Goal: Task Accomplishment & Management: Use online tool/utility

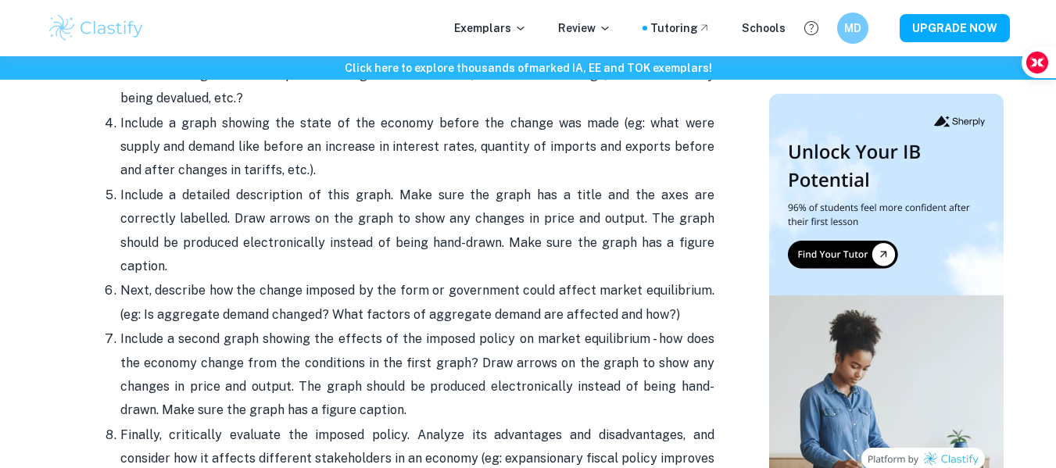
scroll to position [1482, 0]
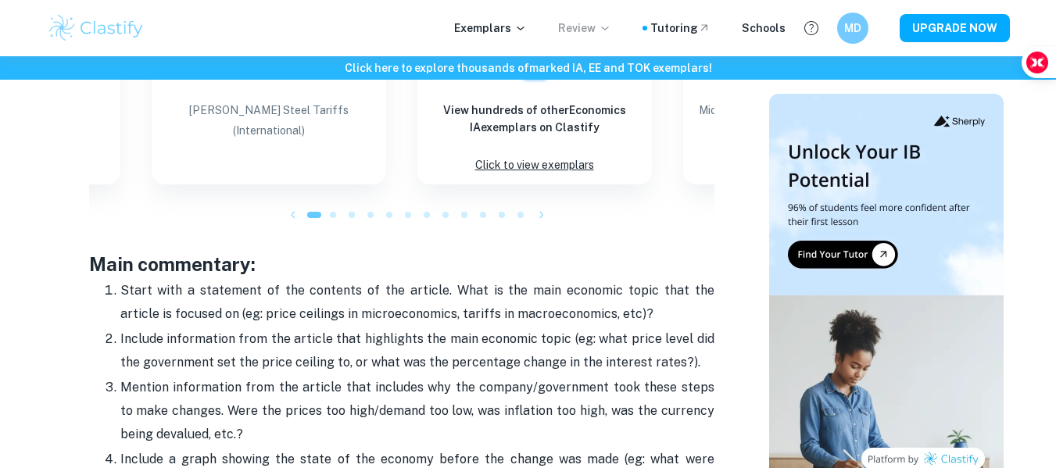
click at [611, 27] on icon at bounding box center [605, 28] width 13 height 13
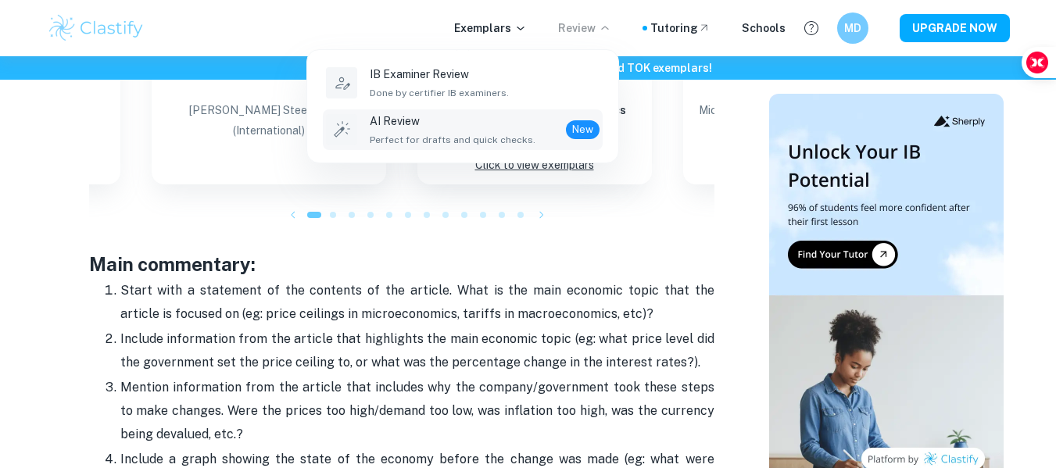
click at [495, 128] on p "AI Review" at bounding box center [453, 121] width 166 height 17
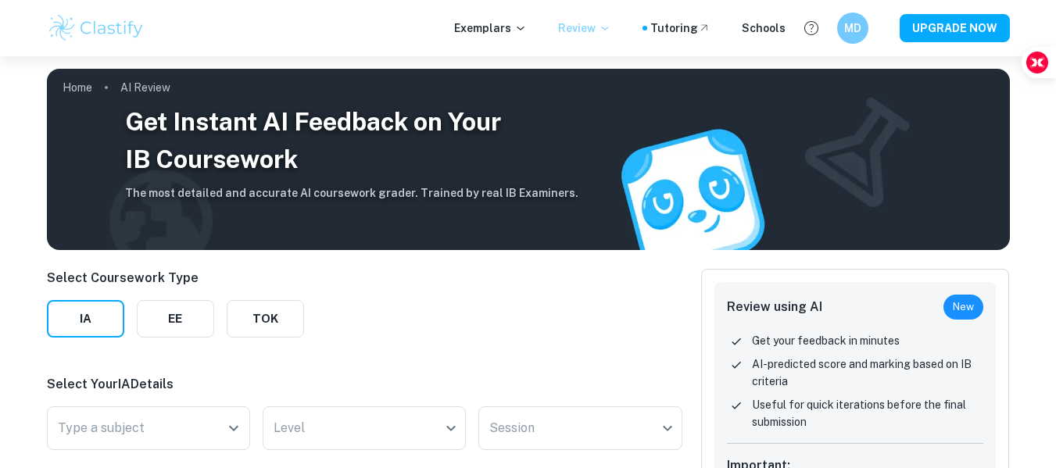
scroll to position [238, 0]
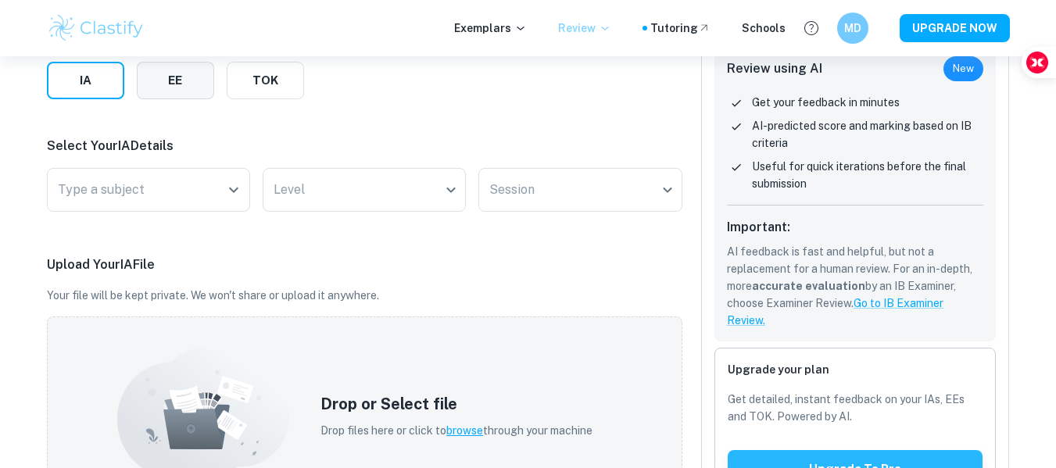
click at [193, 83] on button "EE" at bounding box center [175, 81] width 77 height 38
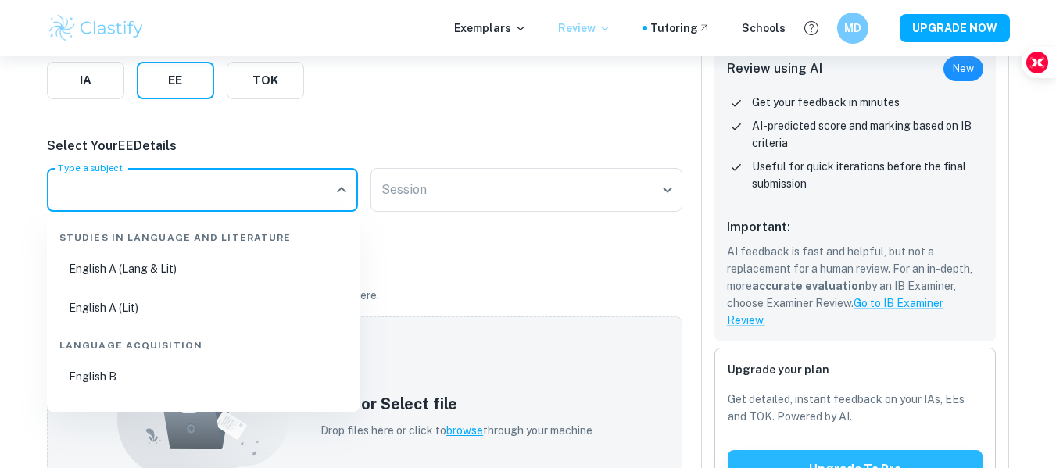
click at [195, 182] on input "Type a subject" at bounding box center [191, 190] width 274 height 30
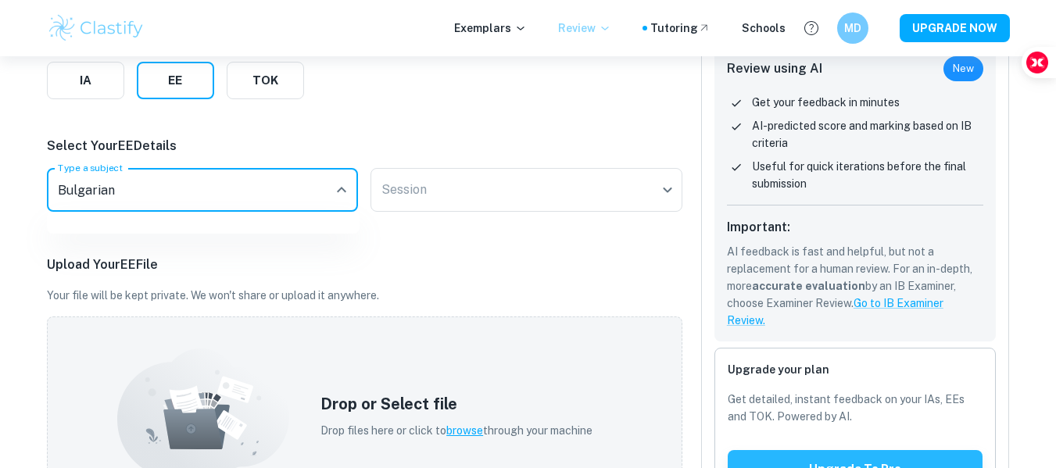
type input "Bulgarian"
click at [606, 210] on div "Session ​ Session" at bounding box center [527, 193] width 312 height 50
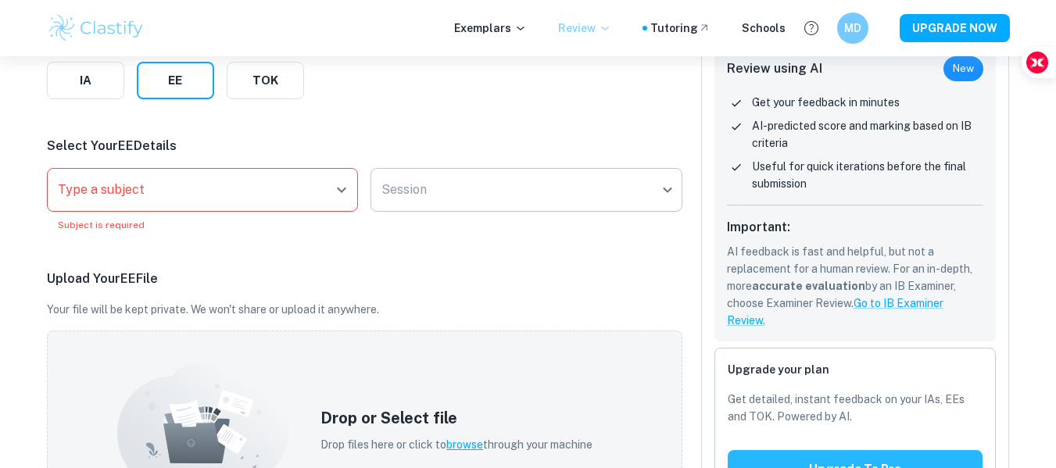
click at [609, 205] on body "We value your privacy We use cookies to enhance your browsing experience, serve…" at bounding box center [528, 52] width 1056 height 468
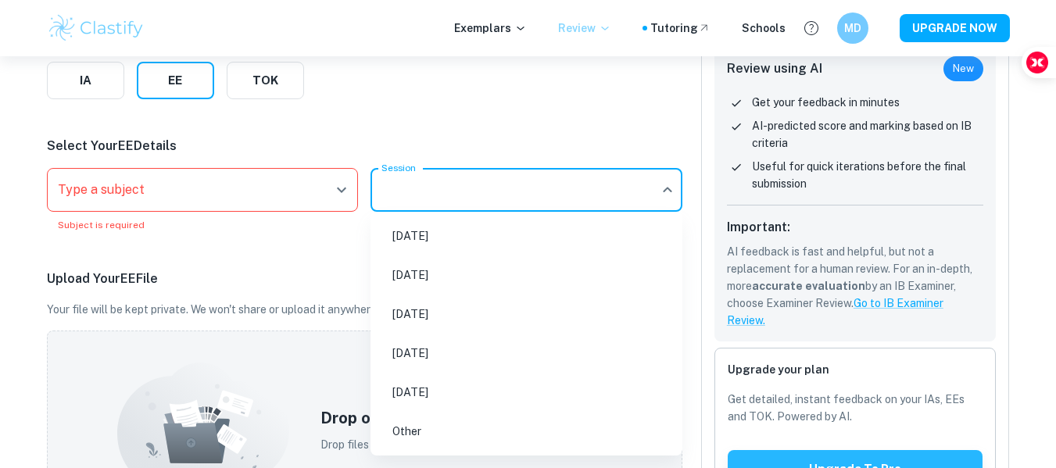
click at [592, 98] on div at bounding box center [528, 234] width 1056 height 468
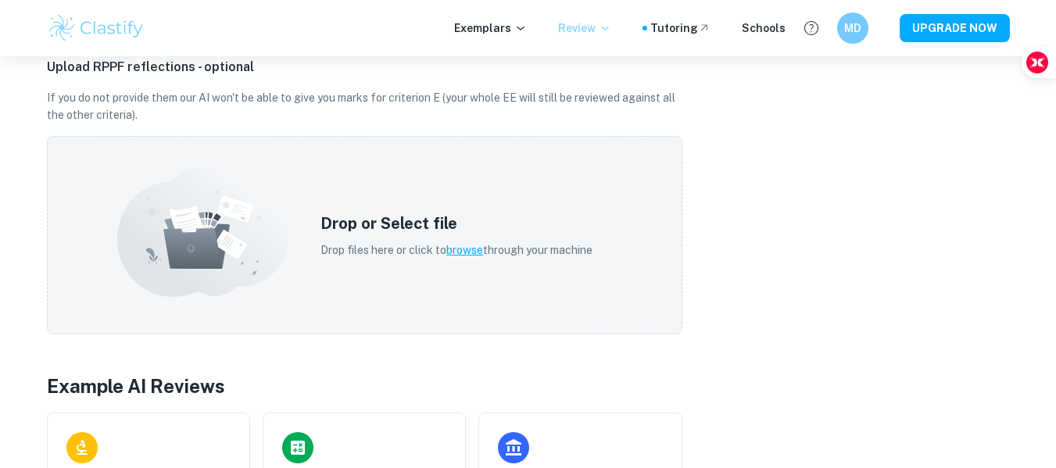
scroll to position [909, 0]
